Goal: Task Accomplishment & Management: Complete application form

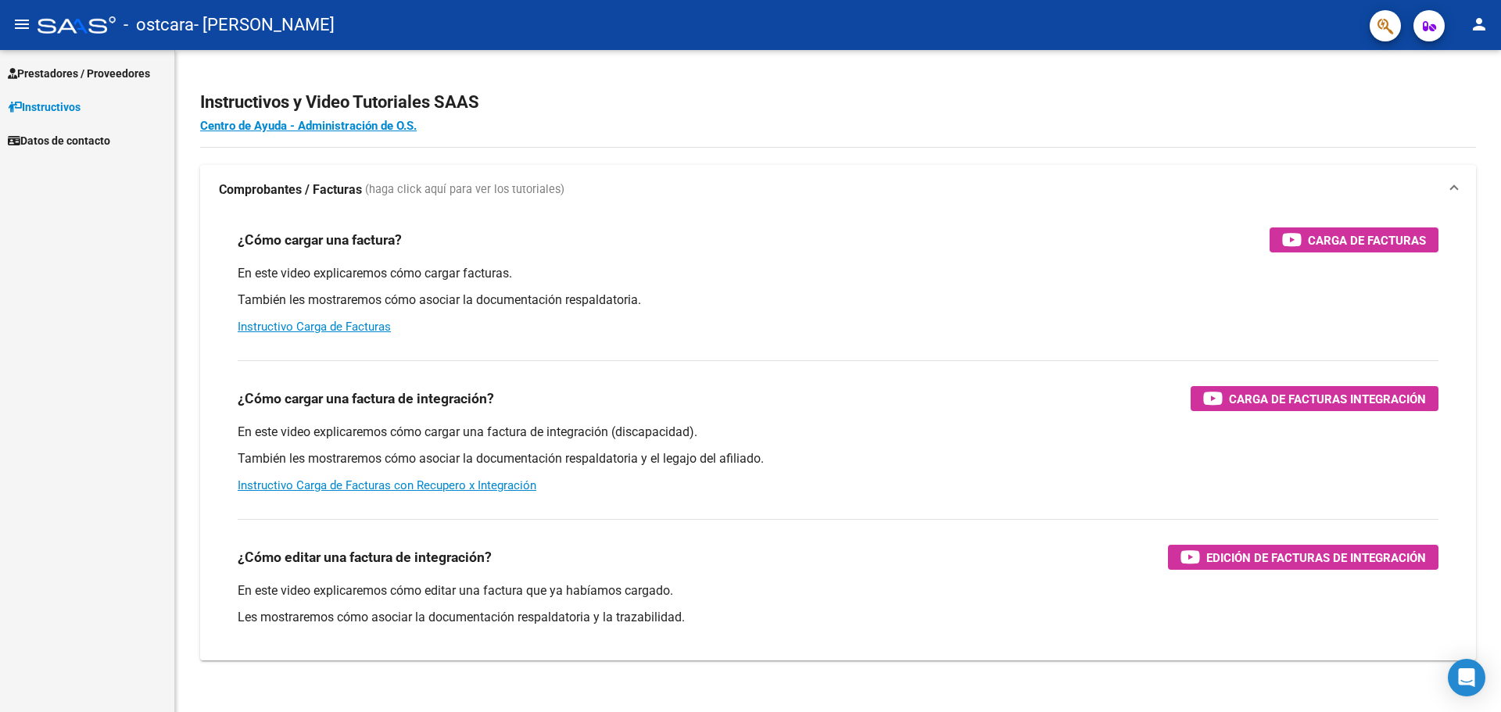
click at [112, 73] on span "Prestadores / Proveedores" at bounding box center [79, 73] width 142 height 17
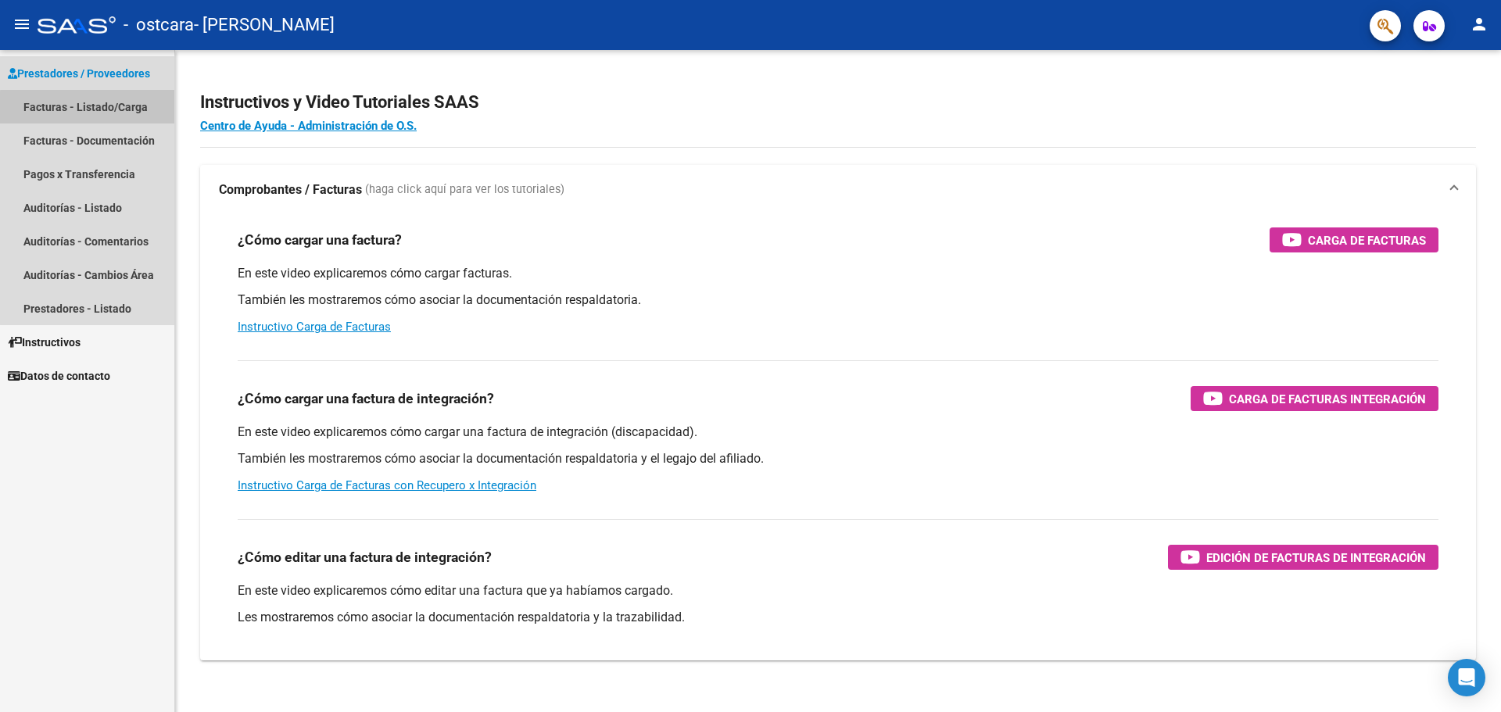
click at [101, 109] on link "Facturas - Listado/Carga" at bounding box center [87, 107] width 174 height 34
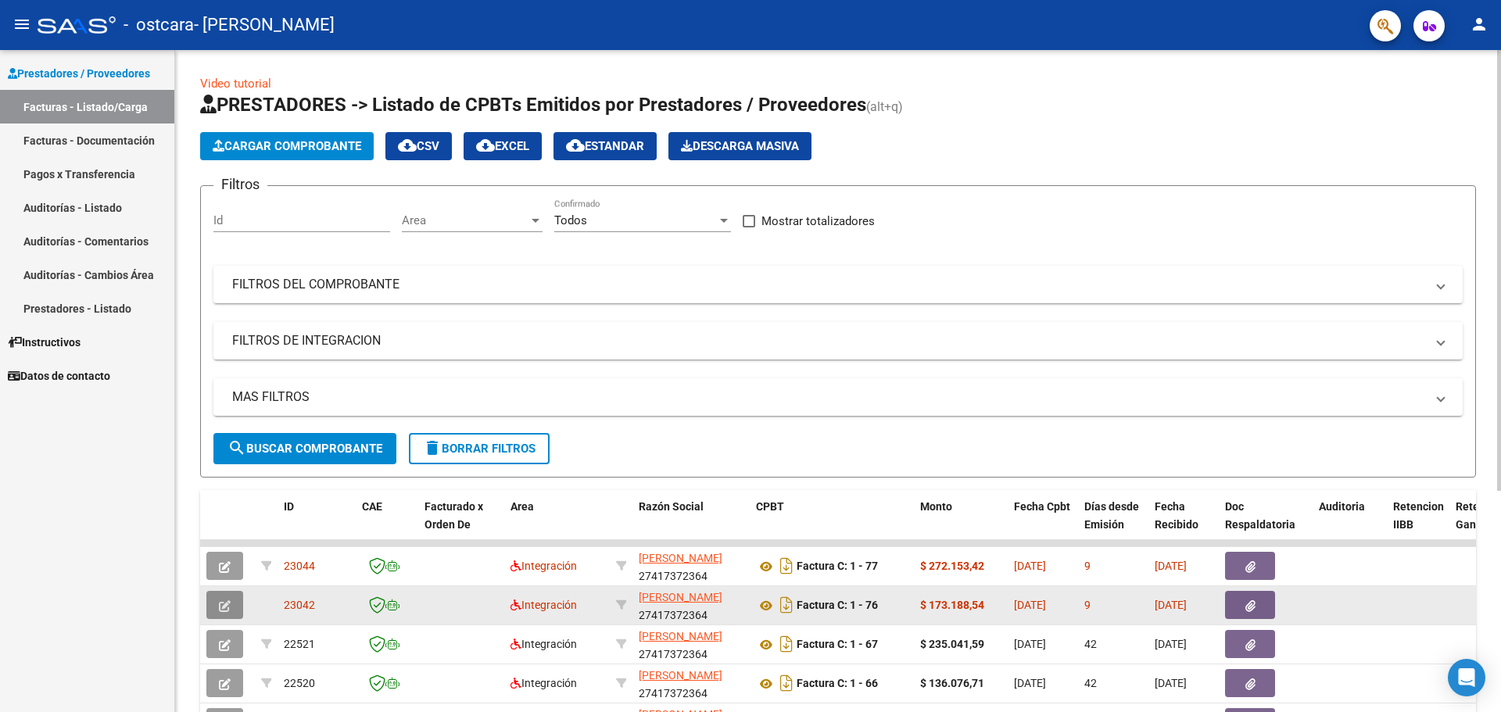
click at [217, 602] on button "button" at bounding box center [224, 605] width 37 height 28
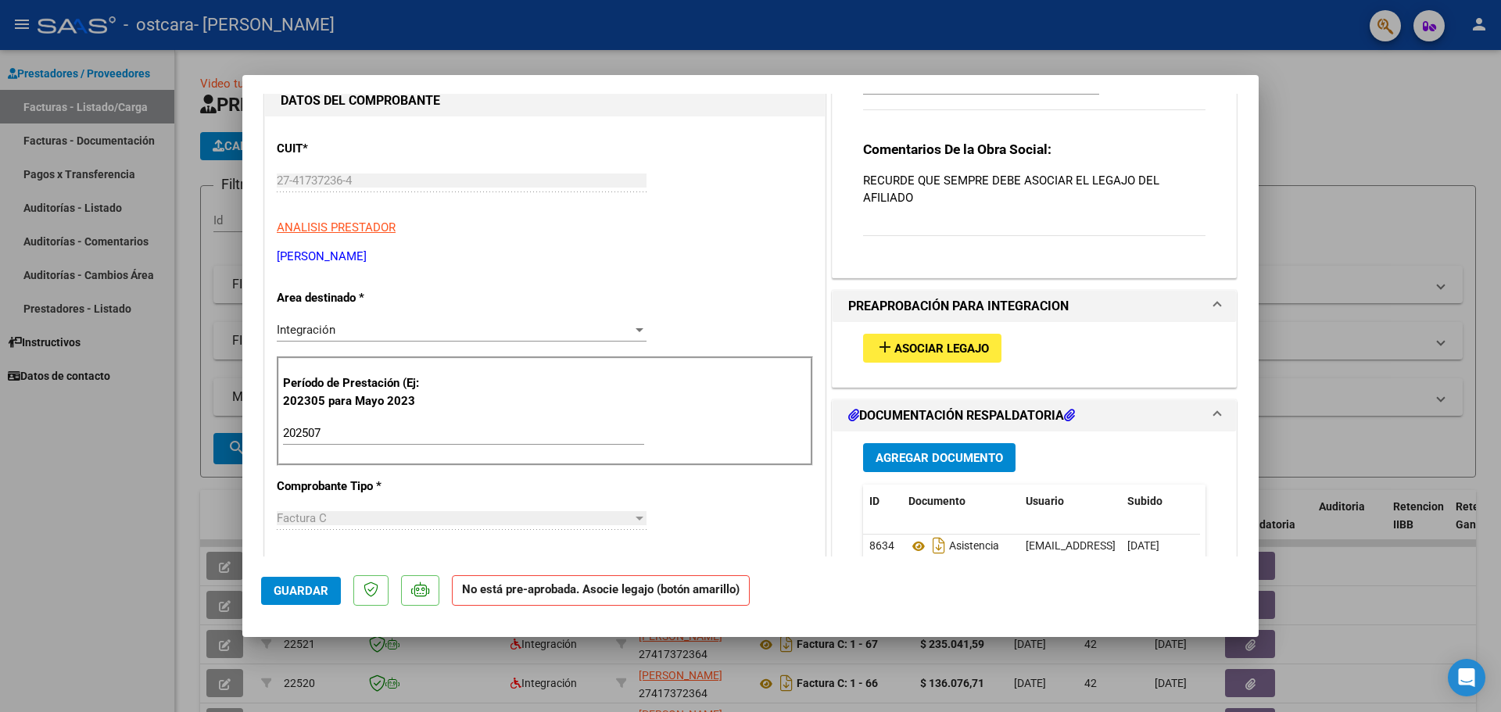
scroll to position [235, 0]
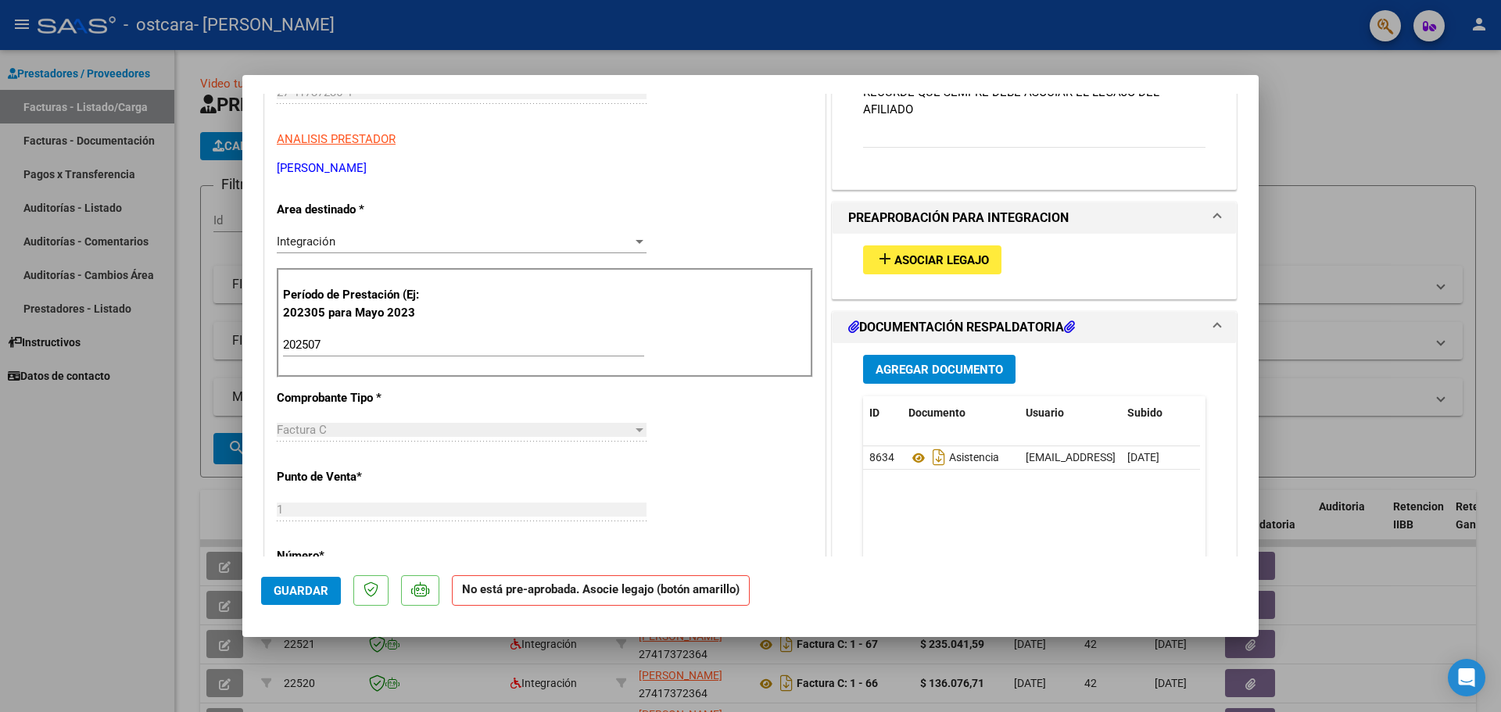
click at [961, 249] on button "add Asociar Legajo" at bounding box center [932, 259] width 138 height 29
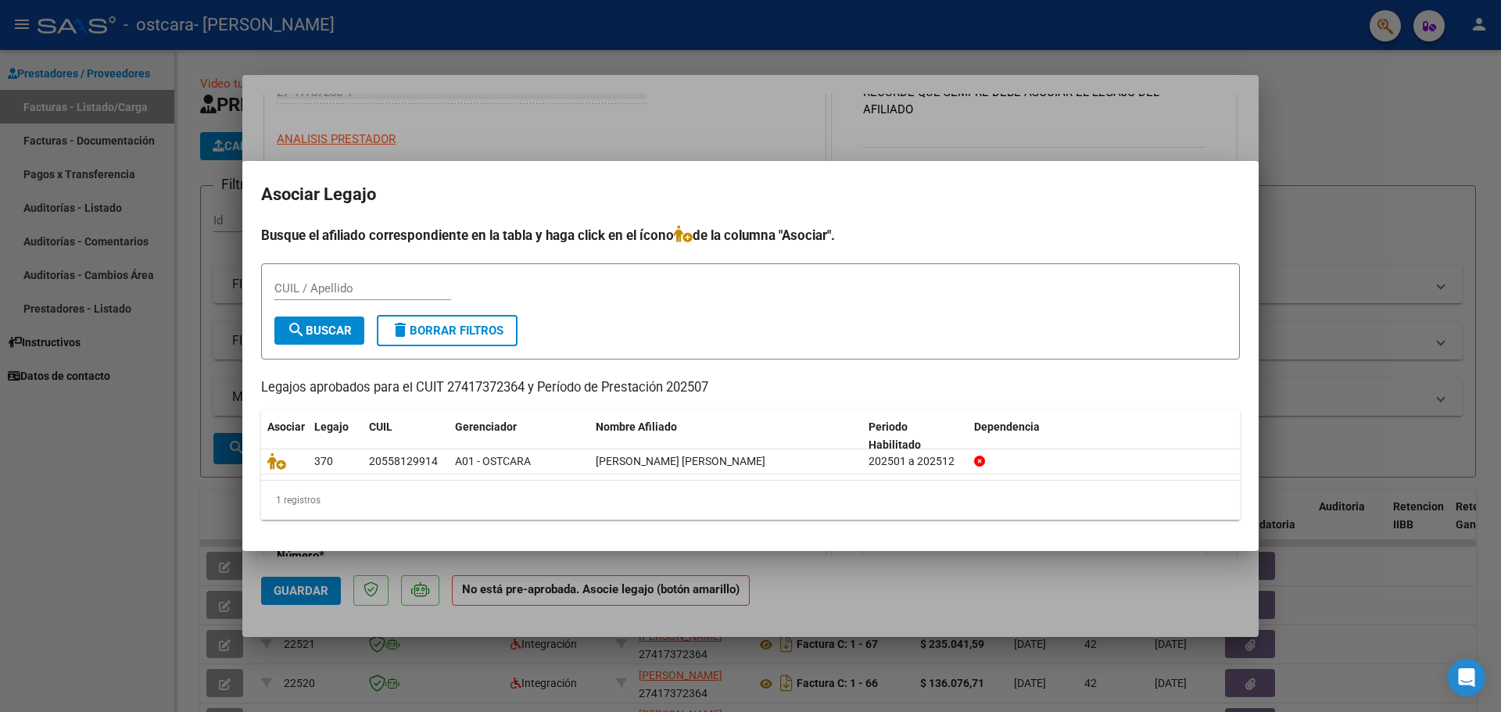
click at [150, 436] on div at bounding box center [750, 356] width 1501 height 712
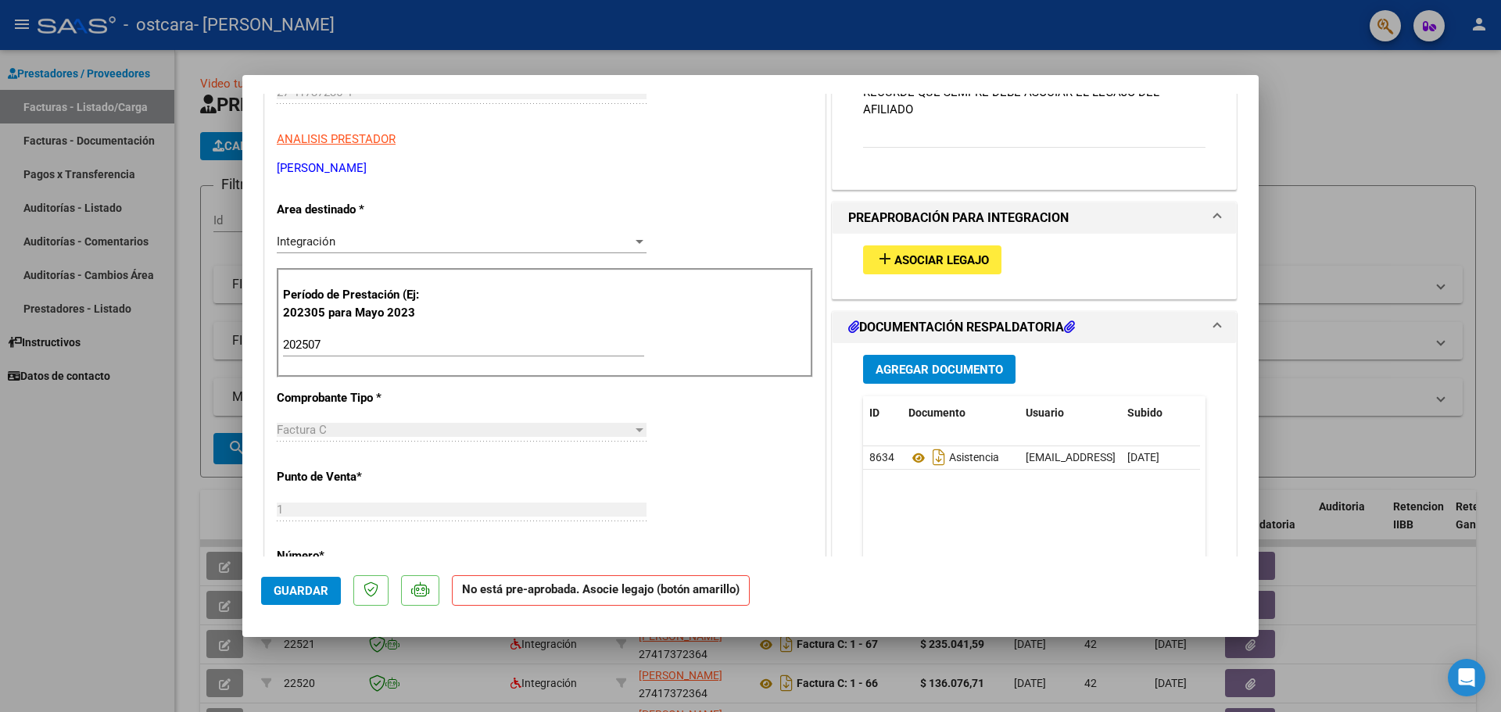
click at [159, 542] on div at bounding box center [750, 356] width 1501 height 712
type input "$ 0,00"
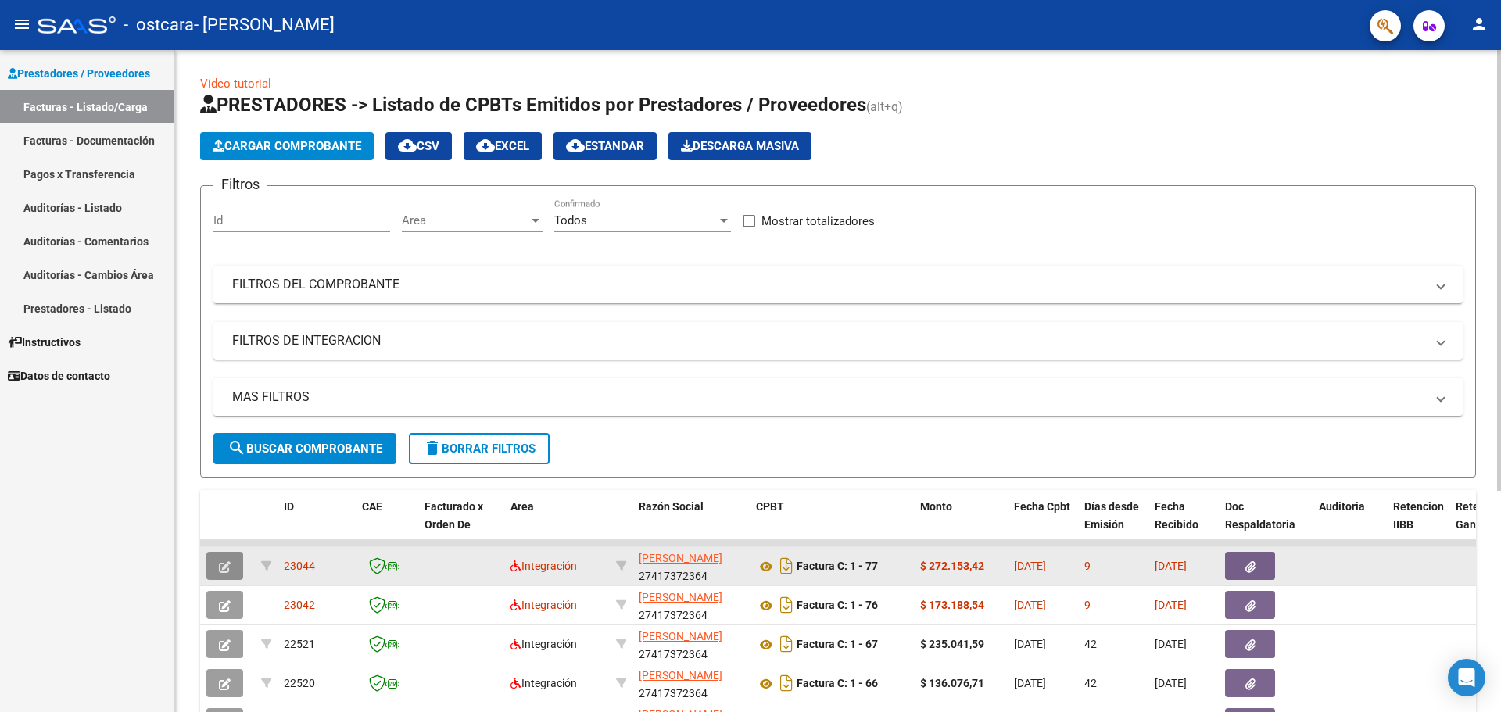
click at [233, 563] on button "button" at bounding box center [224, 566] width 37 height 28
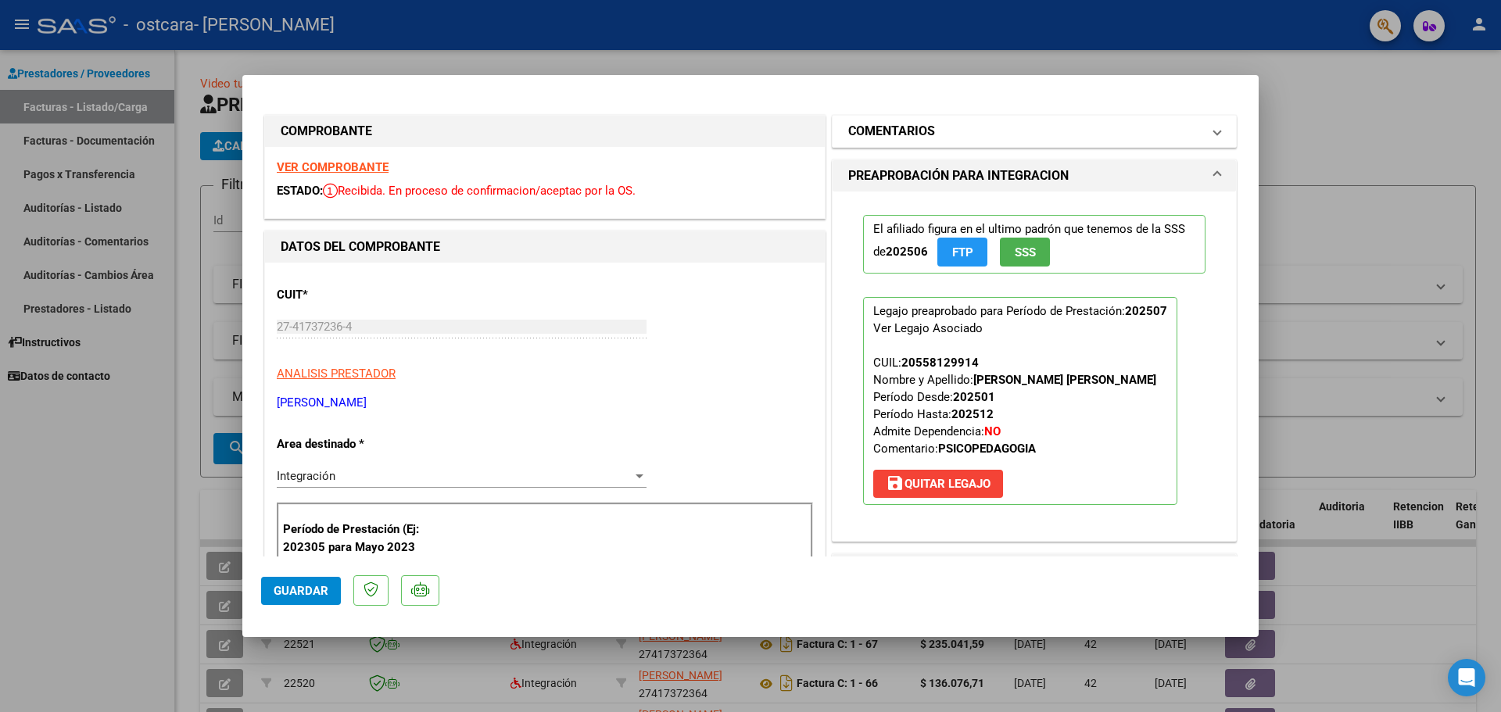
click at [1097, 128] on mat-panel-title "COMENTARIOS" at bounding box center [1024, 131] width 353 height 19
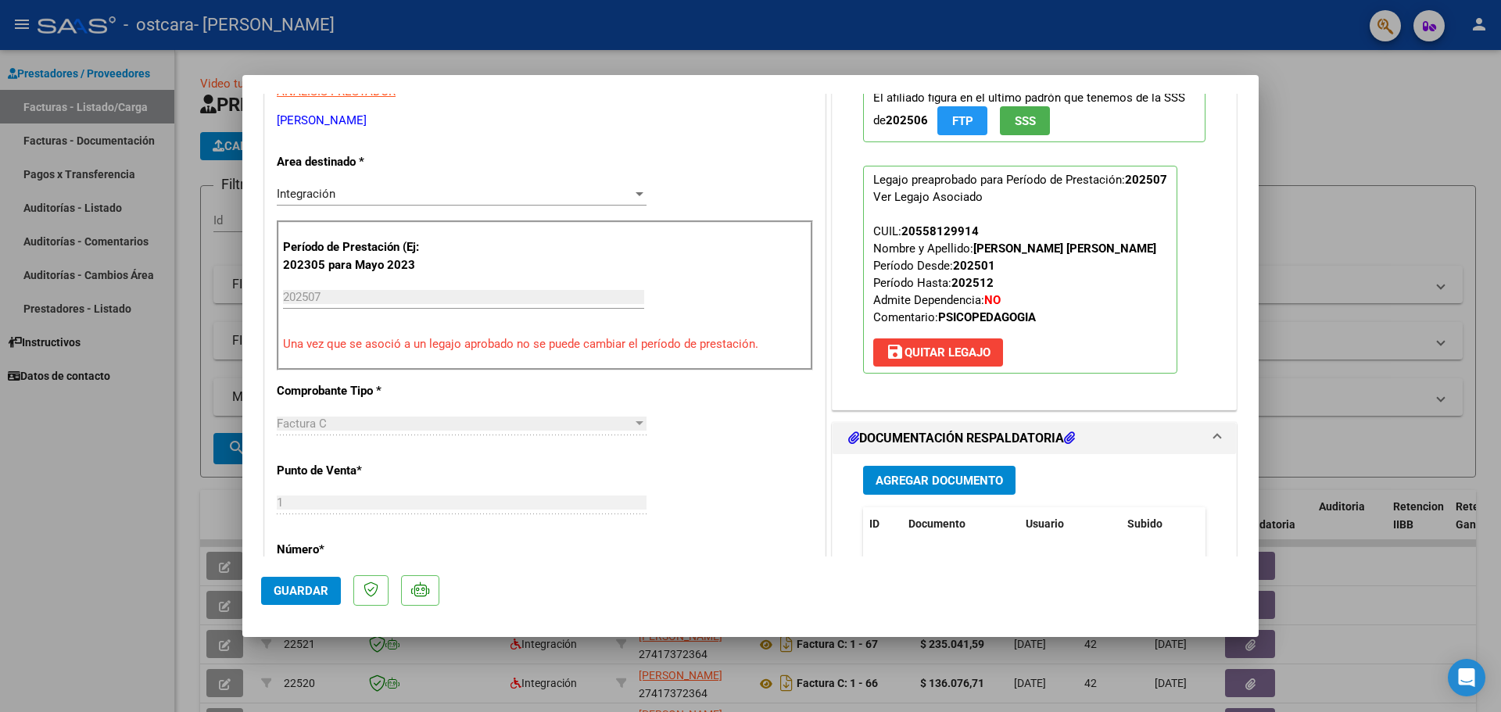
scroll to position [391, 0]
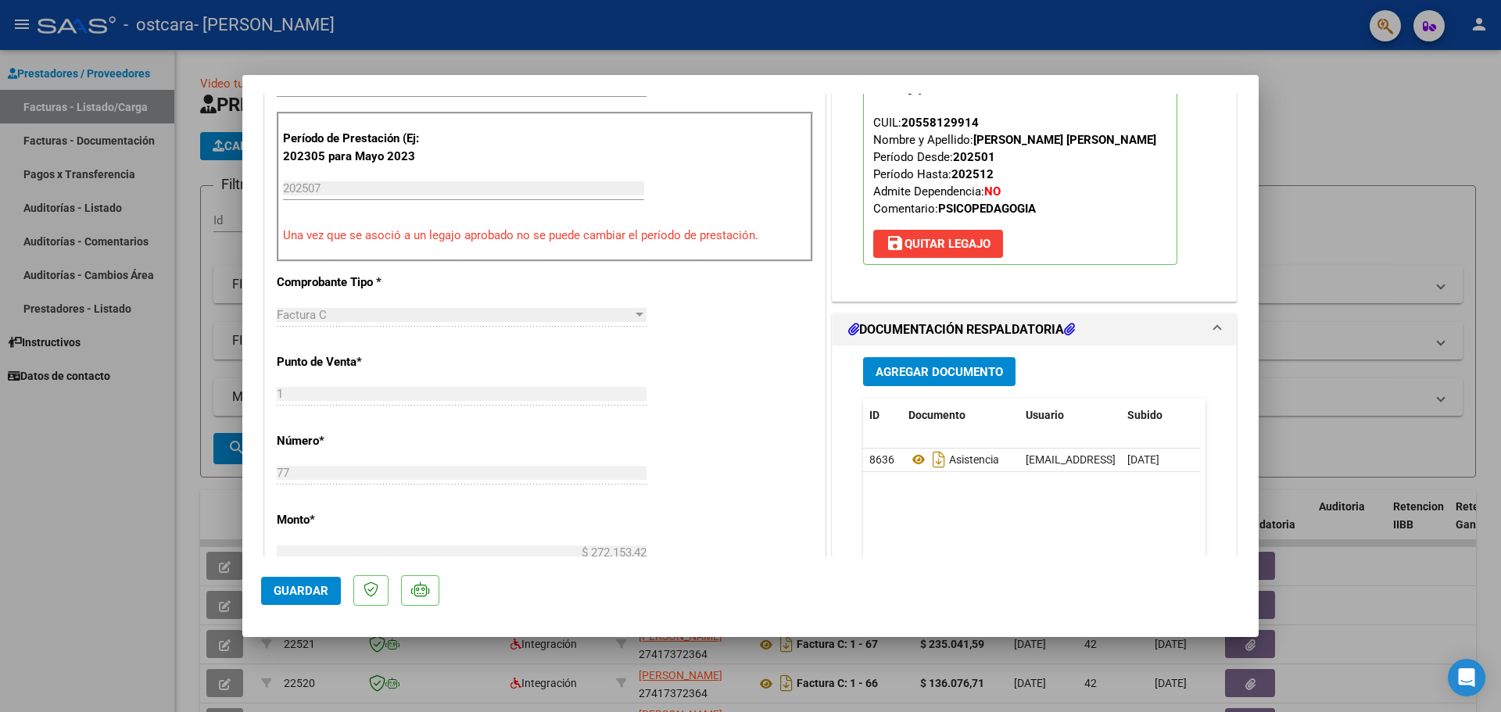
click at [98, 442] on div at bounding box center [750, 356] width 1501 height 712
type input "$ 0,00"
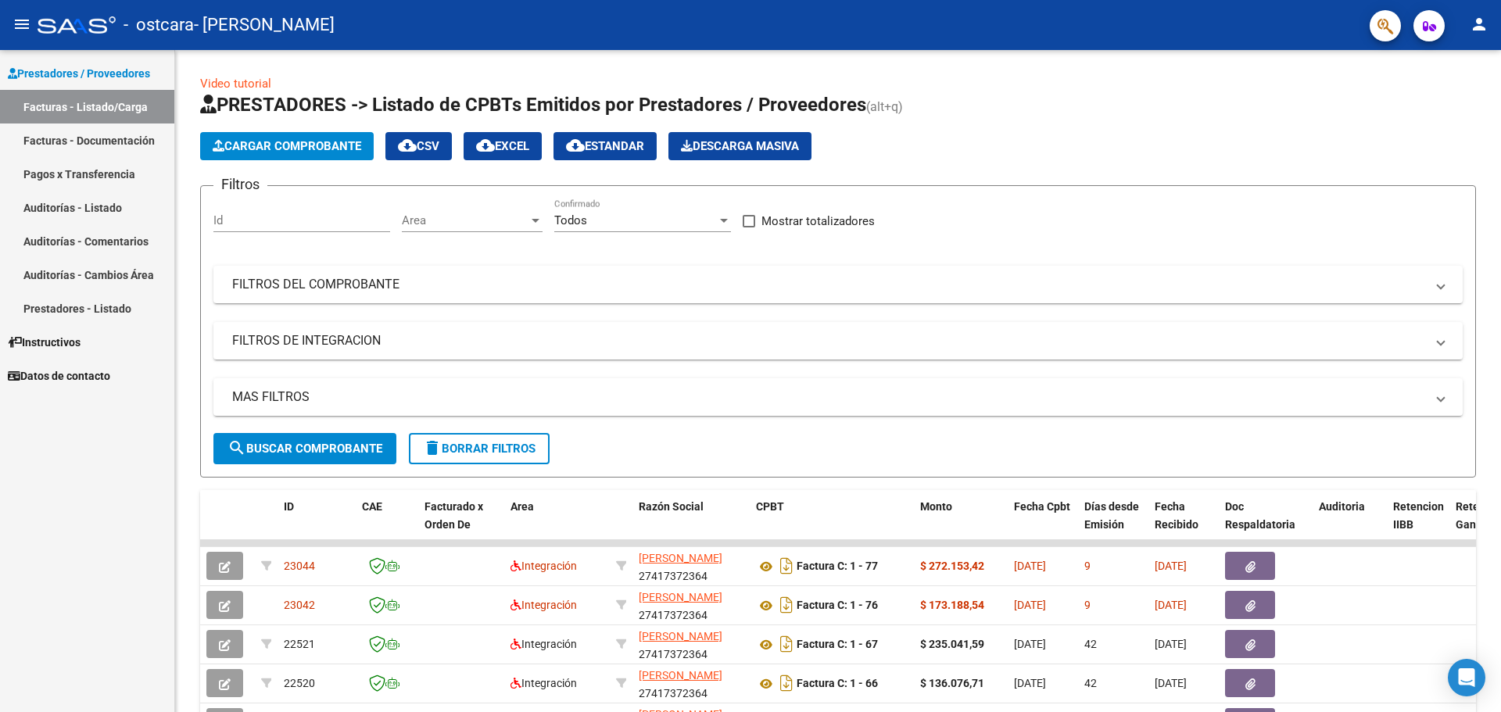
click at [1480, 25] on mat-icon "person" at bounding box center [1479, 24] width 19 height 19
click at [1441, 108] on button "exit_to_app Salir" at bounding box center [1446, 103] width 95 height 38
